Goal: Task Accomplishment & Management: Complete application form

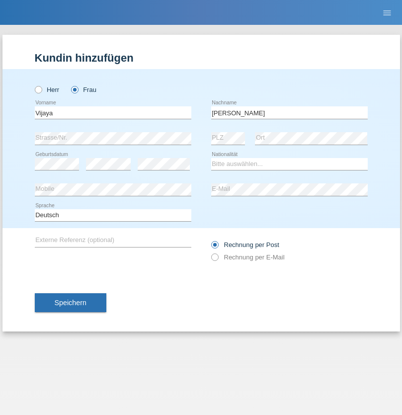
type input "Zeller"
select select "CH"
select select "en"
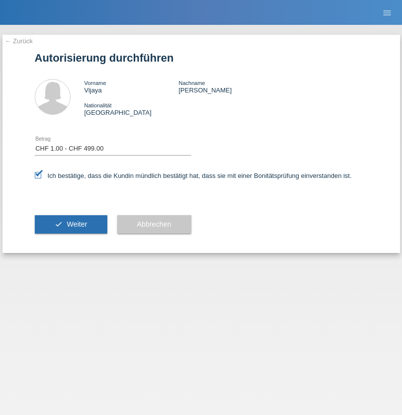
select select "1"
click at [71, 224] on span "Weiter" at bounding box center [77, 224] width 20 height 8
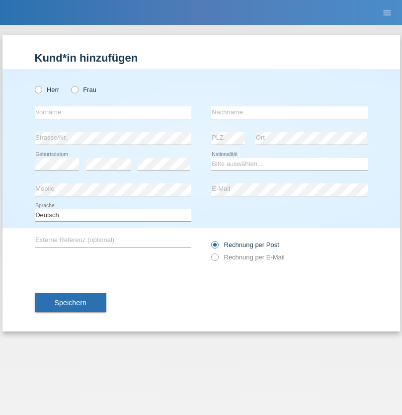
radio input "true"
click at [113, 112] on input "text" at bounding box center [113, 112] width 157 height 12
type input "Danilo"
click at [289, 112] on input "text" at bounding box center [289, 112] width 157 height 12
type input "Neto"
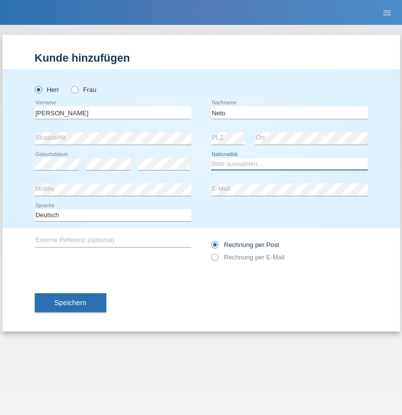
select select "CH"
radio input "true"
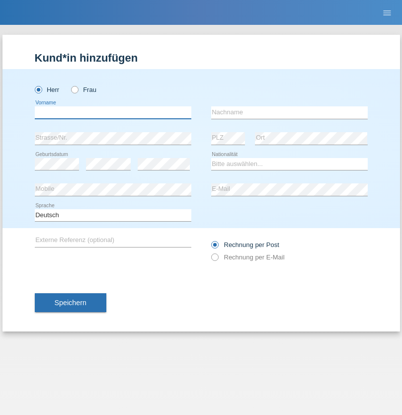
click at [113, 112] on input "text" at bounding box center [113, 112] width 157 height 12
type input "Nicolas"
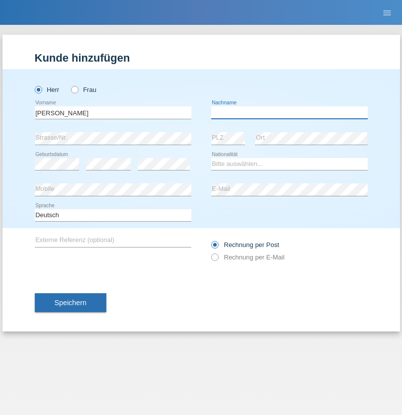
click at [289, 112] on input "text" at bounding box center [289, 112] width 157 height 12
type input "Meier"
select select "CH"
radio input "true"
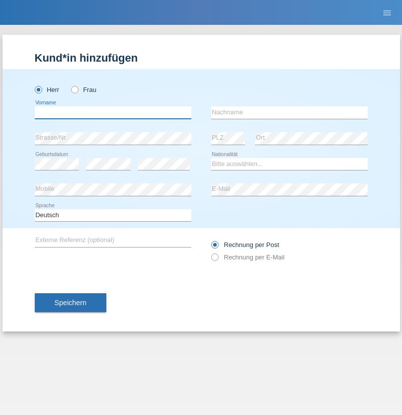
click at [113, 112] on input "text" at bounding box center [113, 112] width 157 height 12
type input "[PERSON_NAME]"
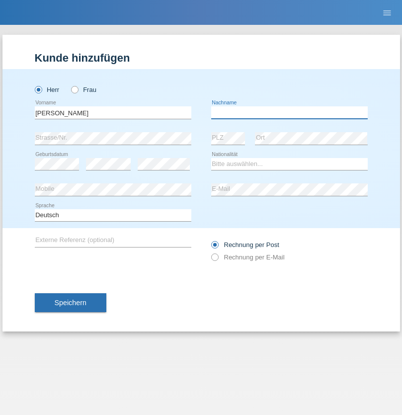
click at [289, 112] on input "text" at bounding box center [289, 112] width 157 height 12
type input "Nydegger"
select select "CH"
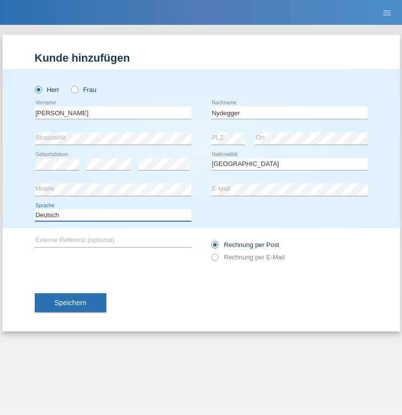
select select "en"
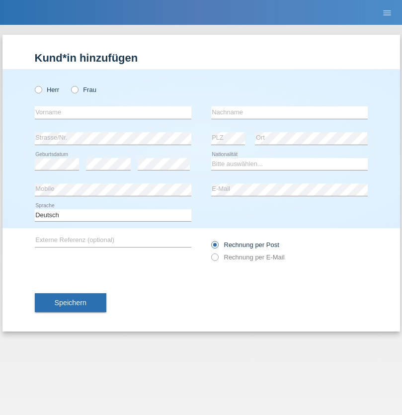
radio input "true"
click at [113, 112] on input "text" at bounding box center [113, 112] width 157 height 12
type input "[PERSON_NAME]"
click at [289, 112] on input "text" at bounding box center [289, 112] width 157 height 12
type input "Nydegger"
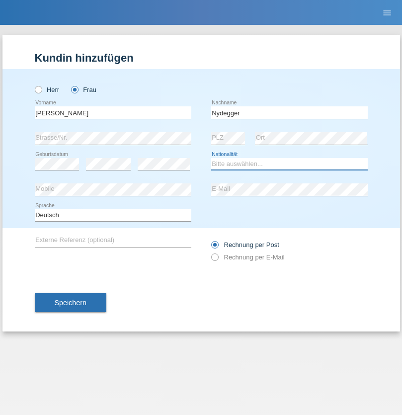
select select "CH"
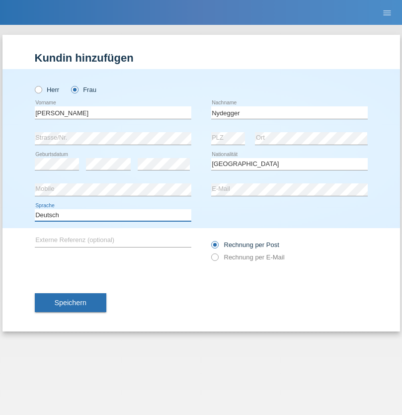
select select "en"
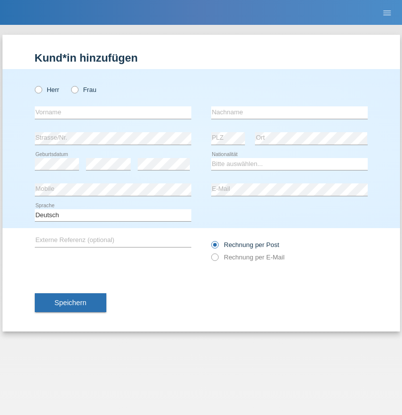
radio input "true"
click at [113, 112] on input "text" at bounding box center [113, 112] width 157 height 12
type input "Goekhan"
click at [289, 112] on input "text" at bounding box center [289, 112] width 157 height 12
type input "Akarsu"
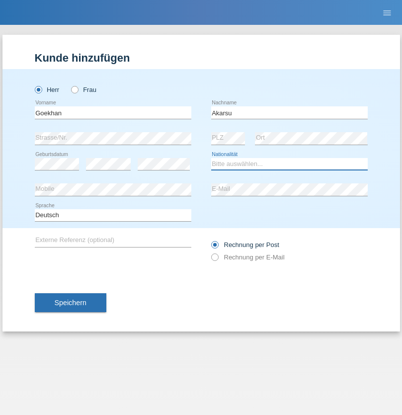
select select "AT"
select select "C"
select select "01"
select select "05"
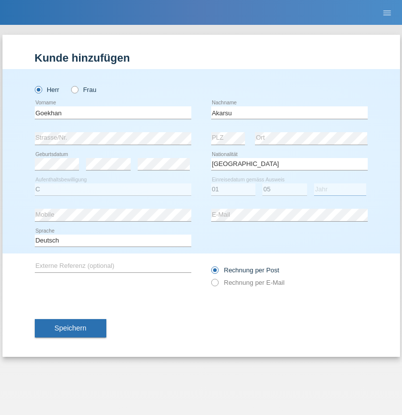
select select "2021"
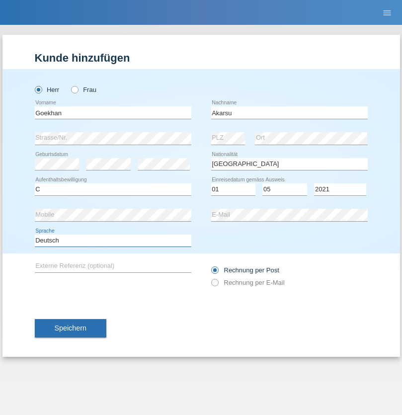
select select "en"
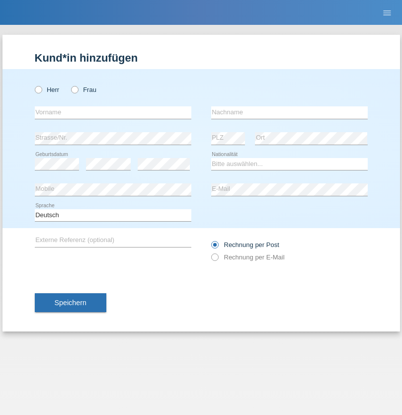
radio input "true"
click at [113, 112] on input "text" at bounding box center [113, 112] width 157 height 12
type input "Daniele"
click at [289, 112] on input "text" at bounding box center [289, 112] width 157 height 12
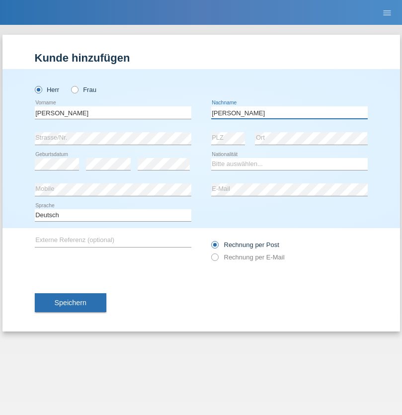
type input "Daniele"
select select "IT"
select select "C"
select select "22"
select select "06"
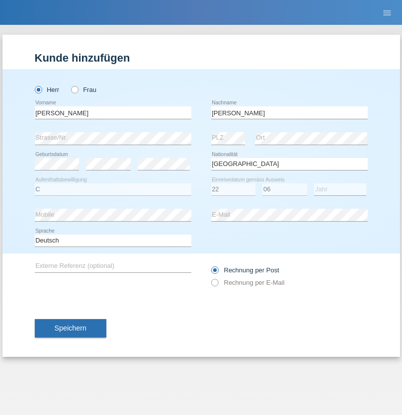
select select "1964"
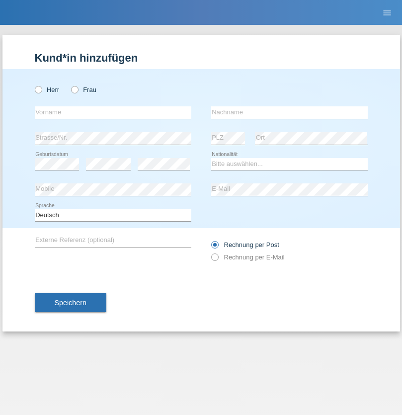
radio input "true"
click at [113, 112] on input "text" at bounding box center [113, 112] width 157 height 12
type input "[DATE]"
click at [289, 112] on input "text" at bounding box center [289, 112] width 157 height 12
type input "Alessio"
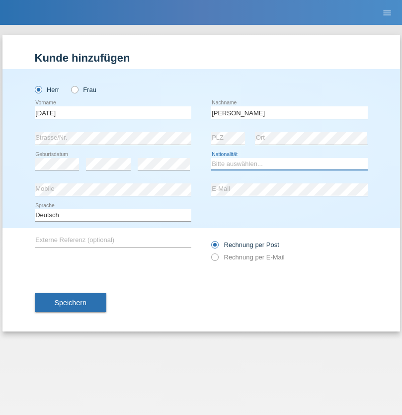
select select "IT"
select select "C"
select select "01"
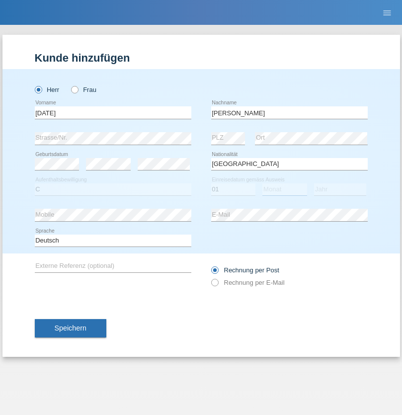
select select "05"
select select "2021"
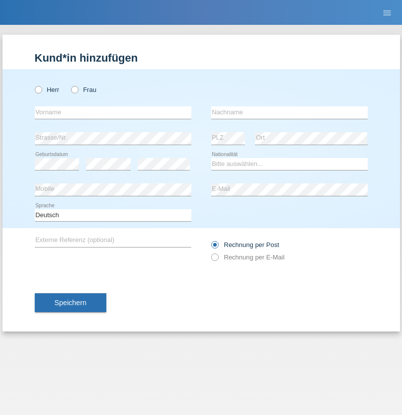
radio input "true"
click at [113, 112] on input "text" at bounding box center [113, 112] width 157 height 12
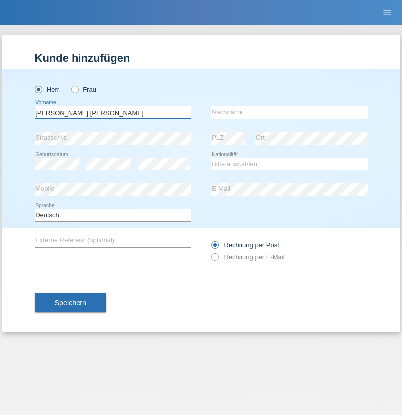
type input "[PERSON_NAME] [PERSON_NAME]"
click at [289, 112] on input "text" at bounding box center [289, 112] width 157 height 12
type input "Cislariu"
select select "CH"
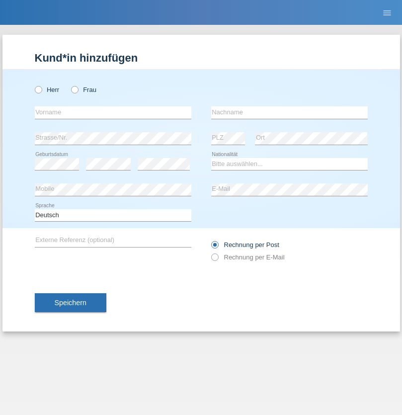
radio input "true"
select select "CH"
radio input "true"
click at [113, 112] on input "text" at bounding box center [113, 112] width 157 height 12
type input "[PERSON_NAME]"
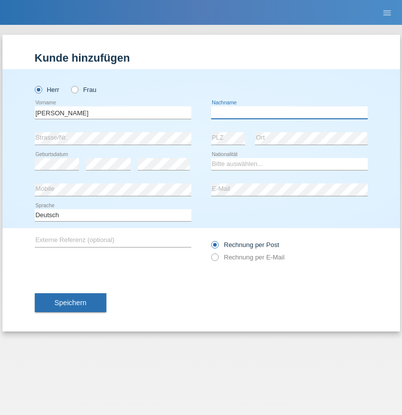
click at [289, 112] on input "text" at bounding box center [289, 112] width 157 height 12
type input "Kappelmayer"
select select "MG"
select select "C"
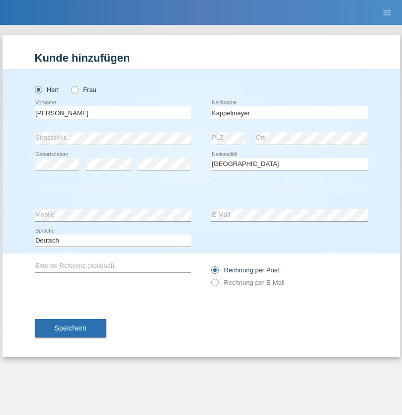
select select "31"
select select "08"
select select "2021"
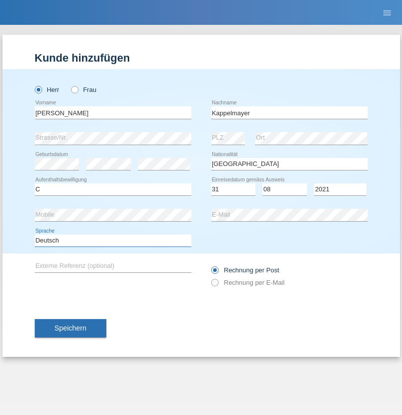
select select "en"
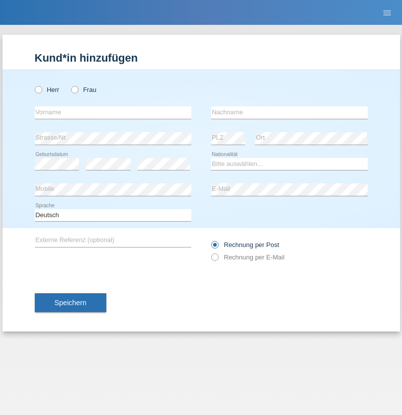
radio input "true"
click at [113, 112] on input "text" at bounding box center [113, 112] width 157 height 12
type input "firat"
click at [289, 112] on input "text" at bounding box center [289, 112] width 157 height 12
type input "kara"
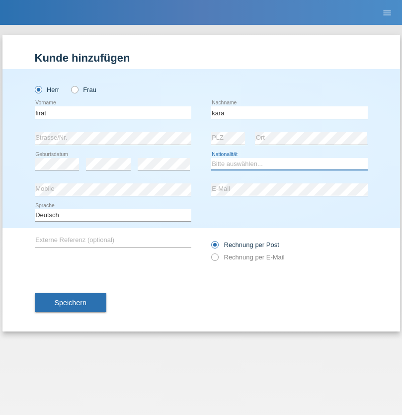
select select "CH"
radio input "true"
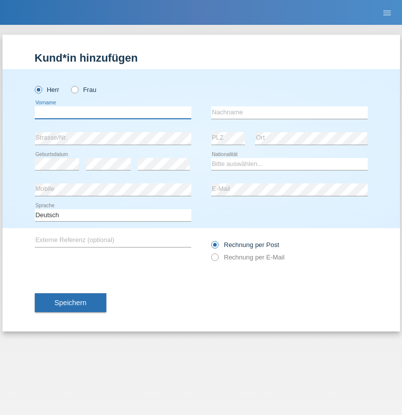
click at [113, 112] on input "text" at bounding box center [113, 112] width 157 height 12
type input "[PERSON_NAME]"
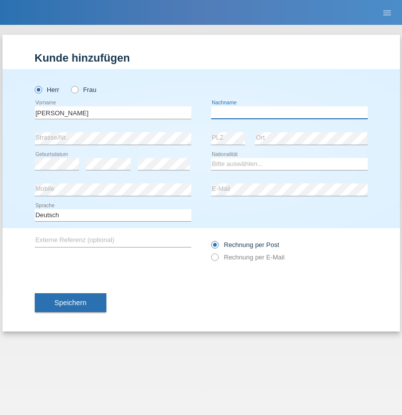
click at [289, 112] on input "text" at bounding box center [289, 112] width 157 height 12
type input "Panda nzinga"
select select "MN"
select select "C"
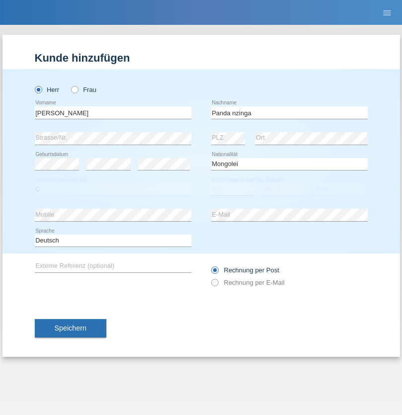
select select "28"
select select "11"
select select "2001"
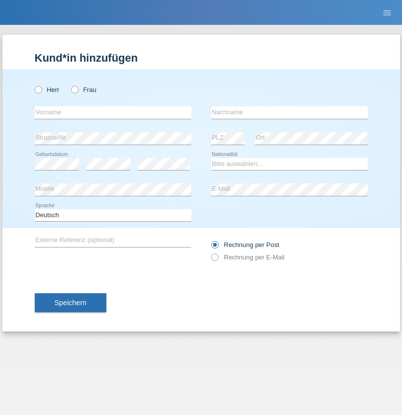
radio input "true"
select select "HU"
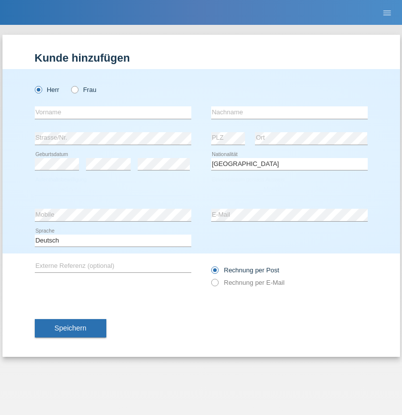
select select "C"
select select "30"
select select "10"
select select "2021"
